Goal: Information Seeking & Learning: Learn about a topic

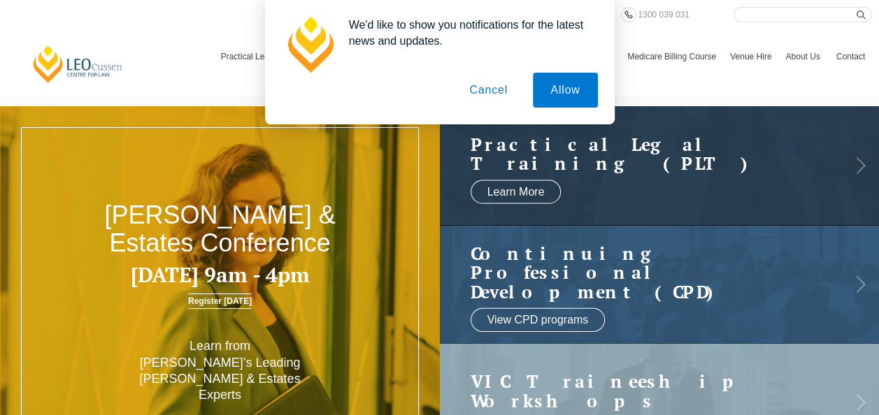
click at [490, 96] on button "Cancel" at bounding box center [488, 90] width 73 height 35
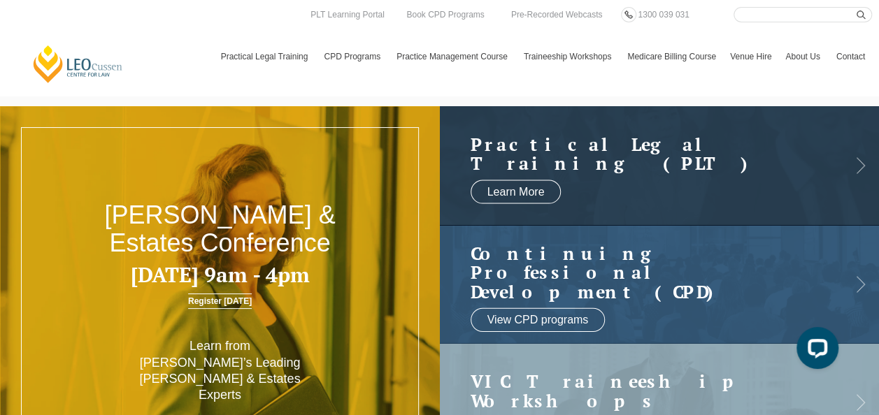
click at [0, 0] on link "PLT VIC" at bounding box center [0, 0] width 0 height 0
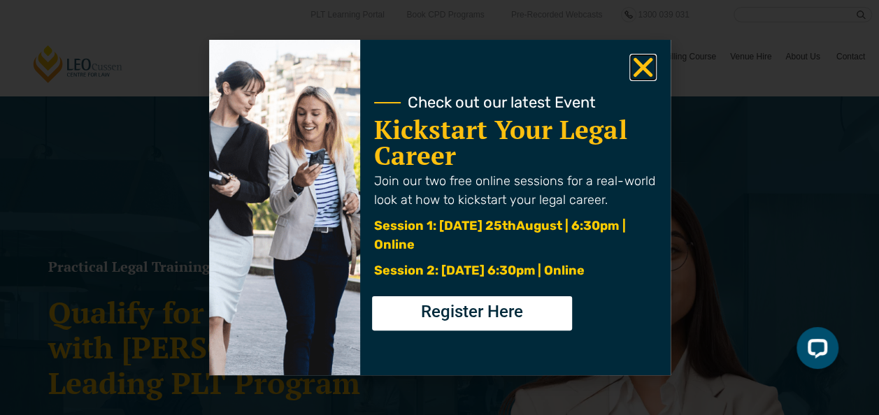
click at [639, 74] on icon "Close" at bounding box center [642, 67] width 27 height 27
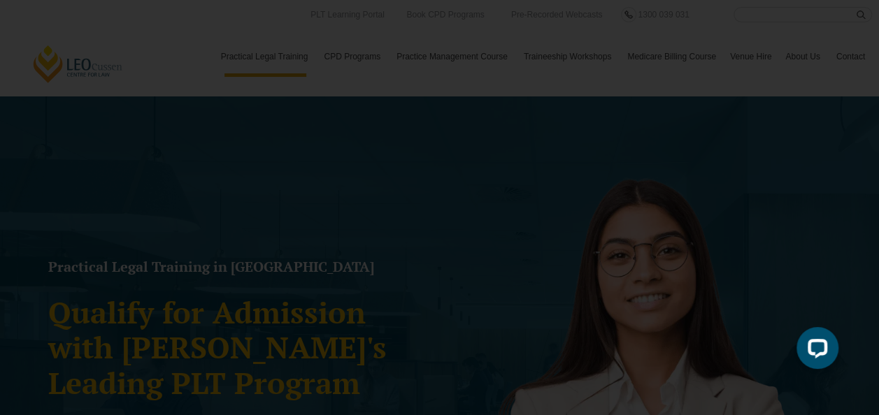
click at [645, 73] on icon "Close" at bounding box center [642, 67] width 27 height 27
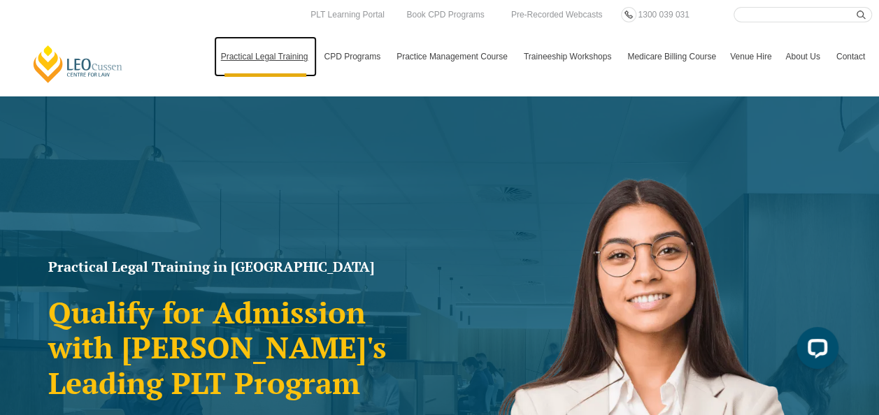
click at [298, 69] on link "Practical Legal Training" at bounding box center [265, 56] width 103 height 41
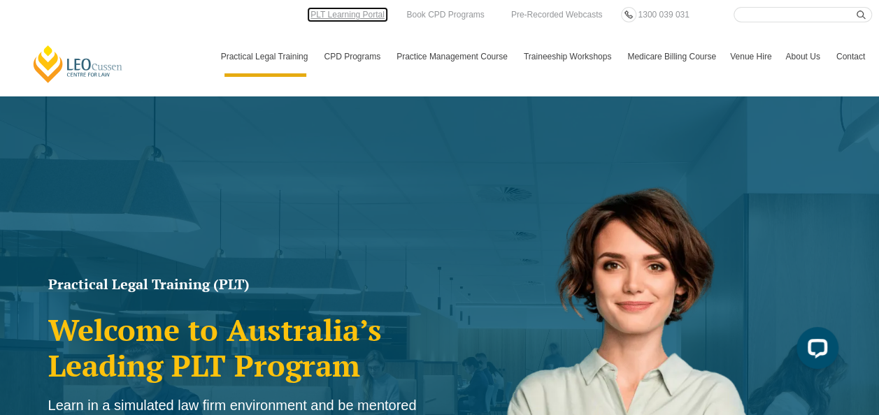
click at [375, 20] on link "PLT Learning Portal" at bounding box center [347, 14] width 81 height 15
